Goal: Information Seeking & Learning: Learn about a topic

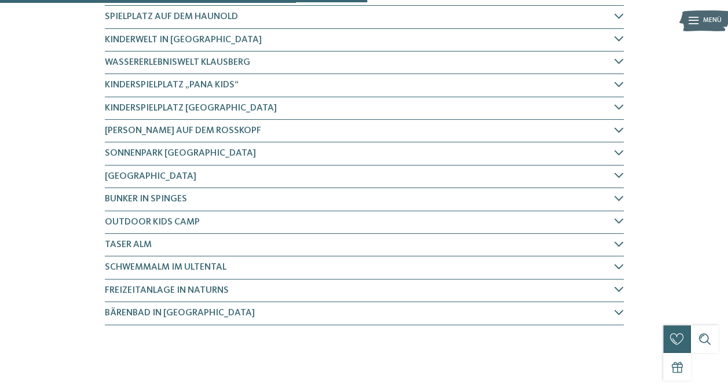
scroll to position [460, 0]
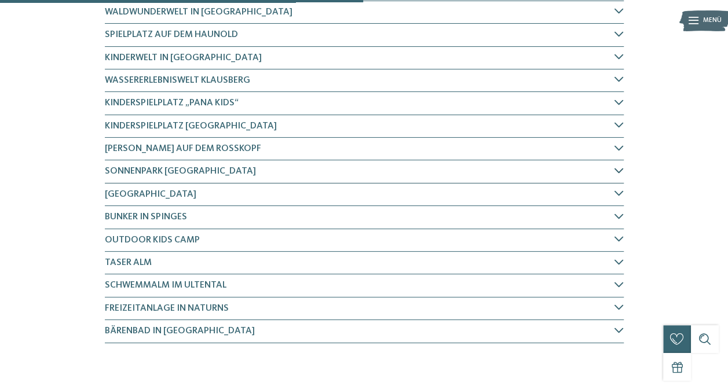
click at [178, 169] on span "Sonnenpark [GEOGRAPHIC_DATA]" at bounding box center [180, 171] width 151 height 9
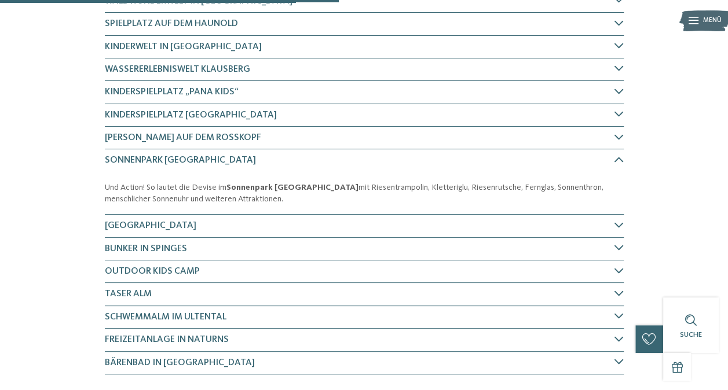
scroll to position [440, 0]
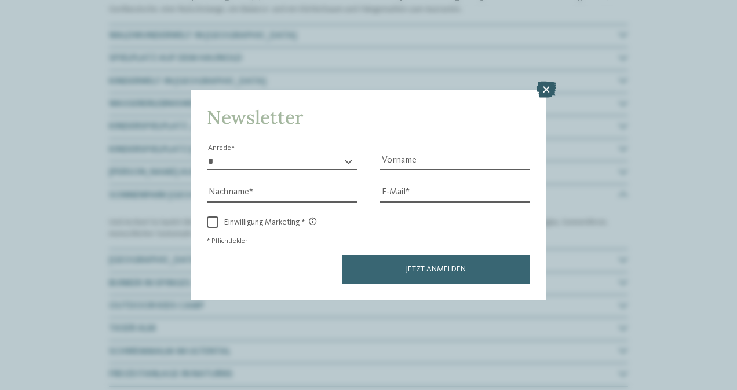
click at [548, 94] on icon at bounding box center [546, 90] width 20 height 16
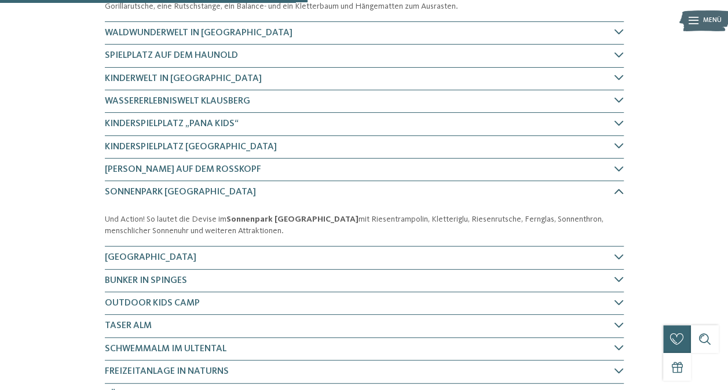
scroll to position [382, 0]
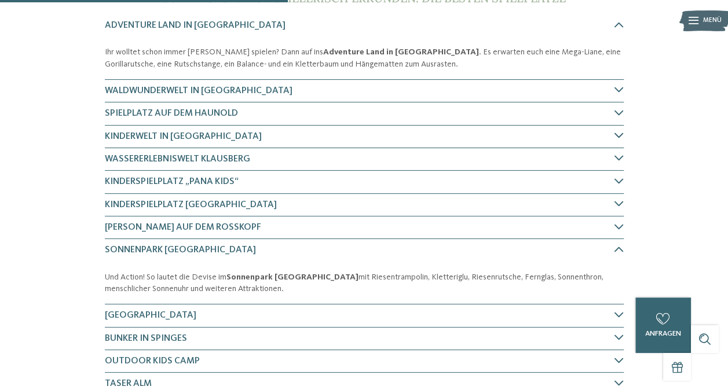
click at [155, 136] on span "Kinderwelt in [GEOGRAPHIC_DATA]" at bounding box center [183, 136] width 157 height 9
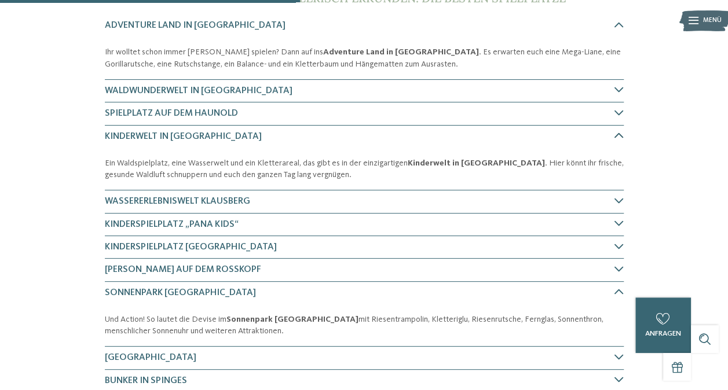
scroll to position [442, 0]
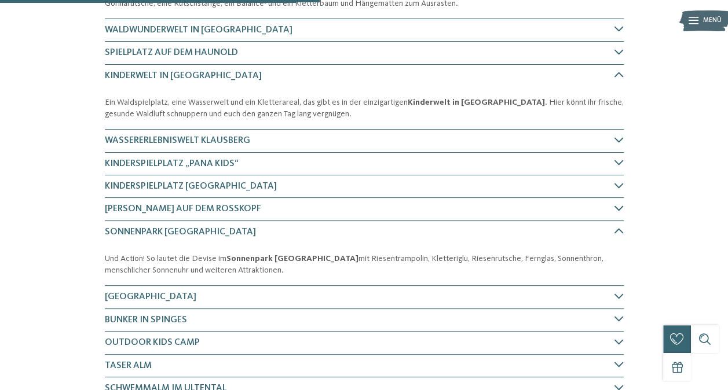
click at [201, 206] on span "[PERSON_NAME] auf dem Rosskopf" at bounding box center [183, 208] width 156 height 9
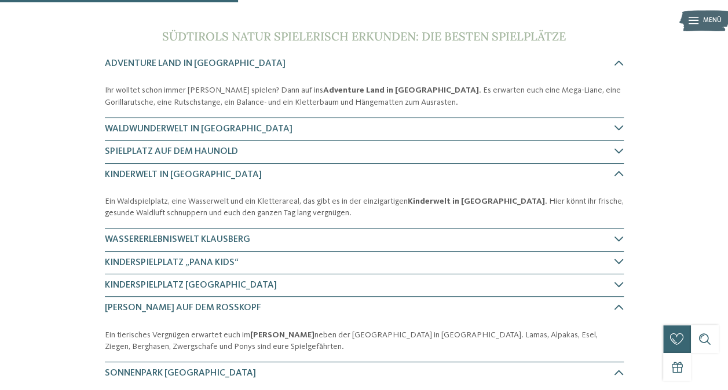
scroll to position [342, 0]
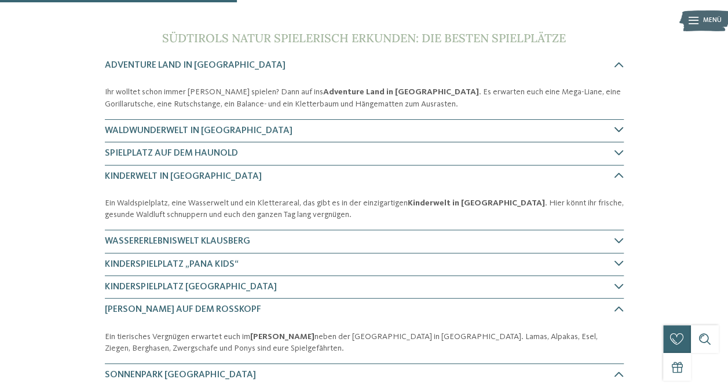
click at [180, 130] on span "WaldWunderWelt in [GEOGRAPHIC_DATA]" at bounding box center [199, 130] width 188 height 9
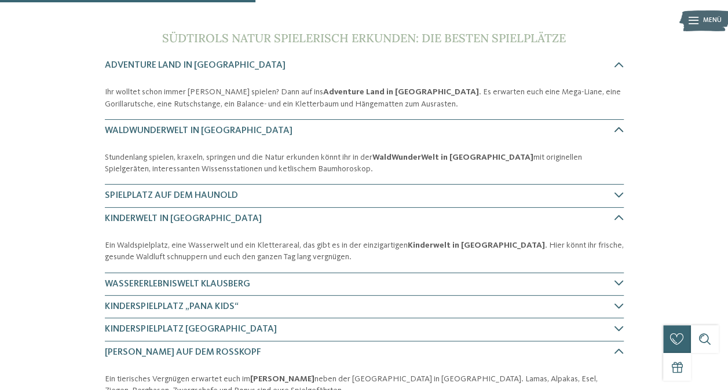
scroll to position [397, 0]
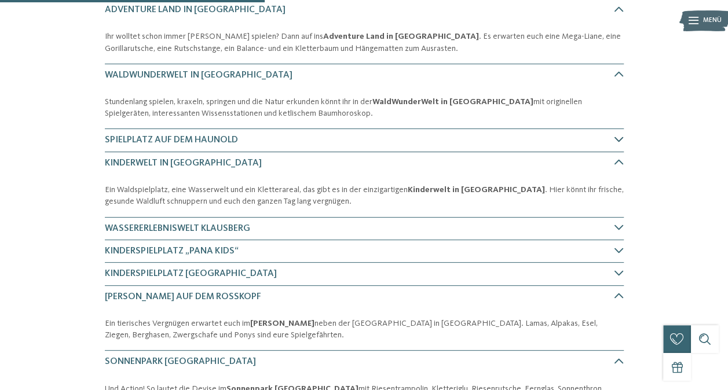
click at [182, 141] on span "Spielplatz auf dem Haunold" at bounding box center [171, 140] width 133 height 9
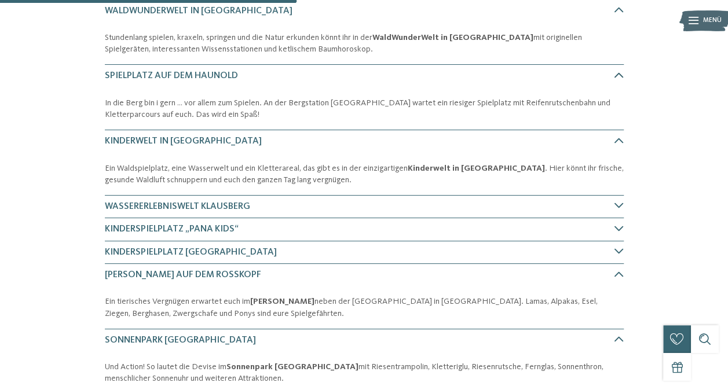
scroll to position [462, 0]
click at [200, 202] on span "Wassererlebniswelt Klausberg" at bounding box center [177, 206] width 145 height 9
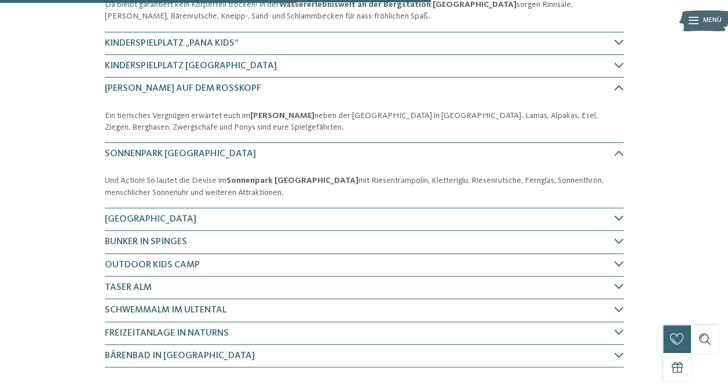
scroll to position [708, 0]
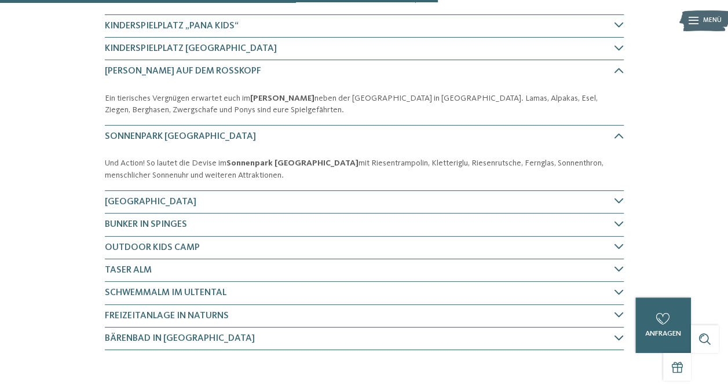
click at [141, 334] on span "Bärenbad in [GEOGRAPHIC_DATA]" at bounding box center [180, 338] width 150 height 9
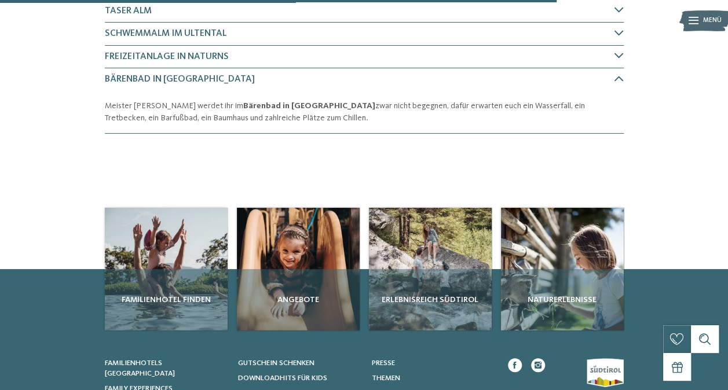
scroll to position [851, 0]
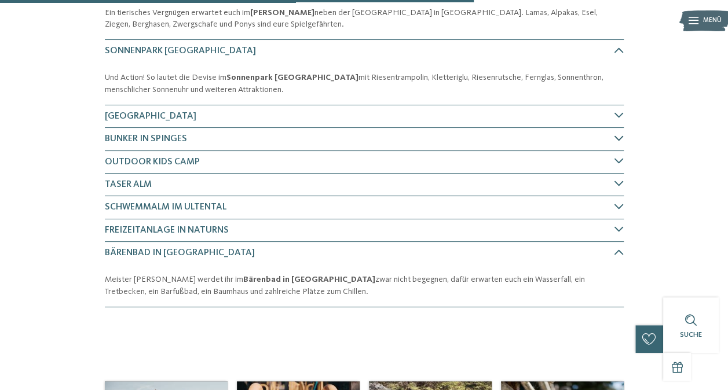
click at [180, 134] on span "Bunker in Spinges" at bounding box center [146, 138] width 82 height 9
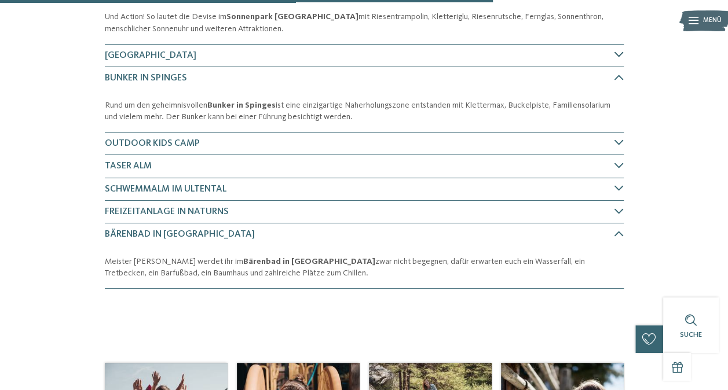
click at [190, 52] on span "[GEOGRAPHIC_DATA]" at bounding box center [151, 55] width 92 height 9
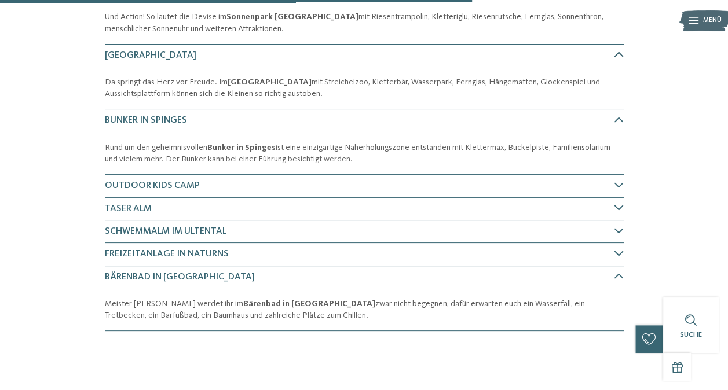
scroll to position [832, 0]
